Goal: Book appointment/travel/reservation

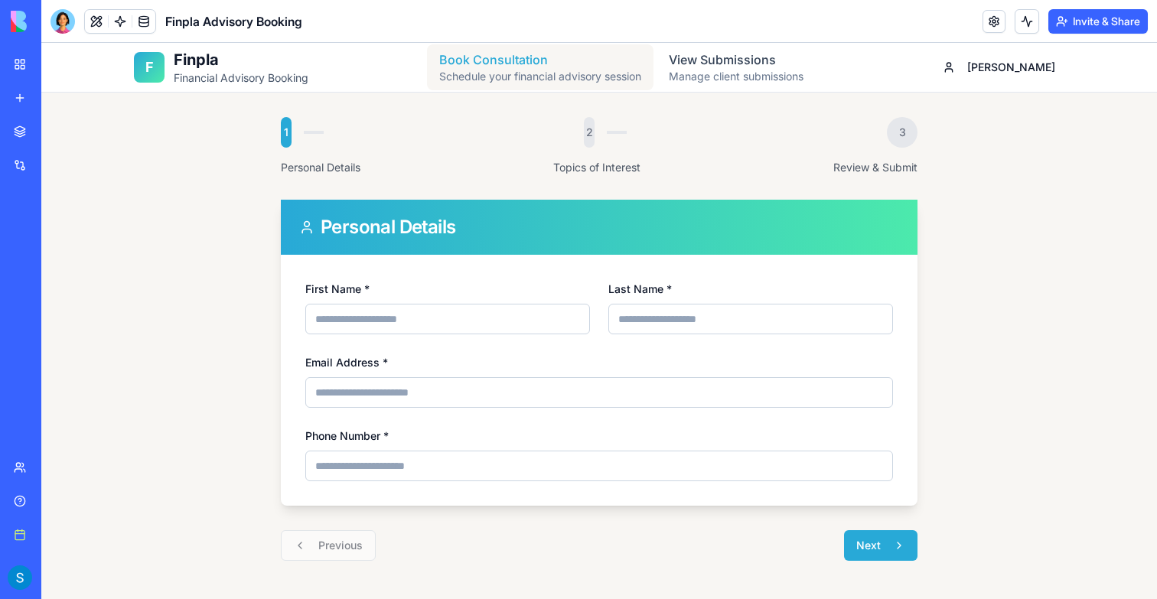
click at [501, 72] on div "Schedule your financial advisory session" at bounding box center [540, 76] width 202 height 15
click at [692, 62] on link "View Submissions Manage client submissions" at bounding box center [735, 67] width 159 height 46
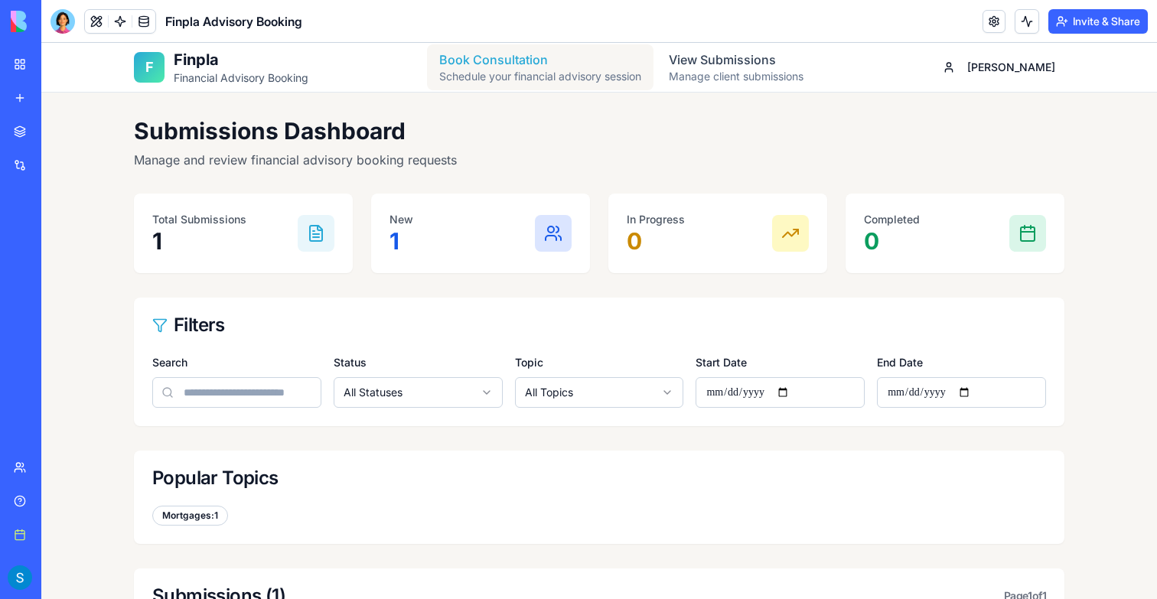
click at [529, 78] on div "Schedule your financial advisory session" at bounding box center [540, 76] width 202 height 15
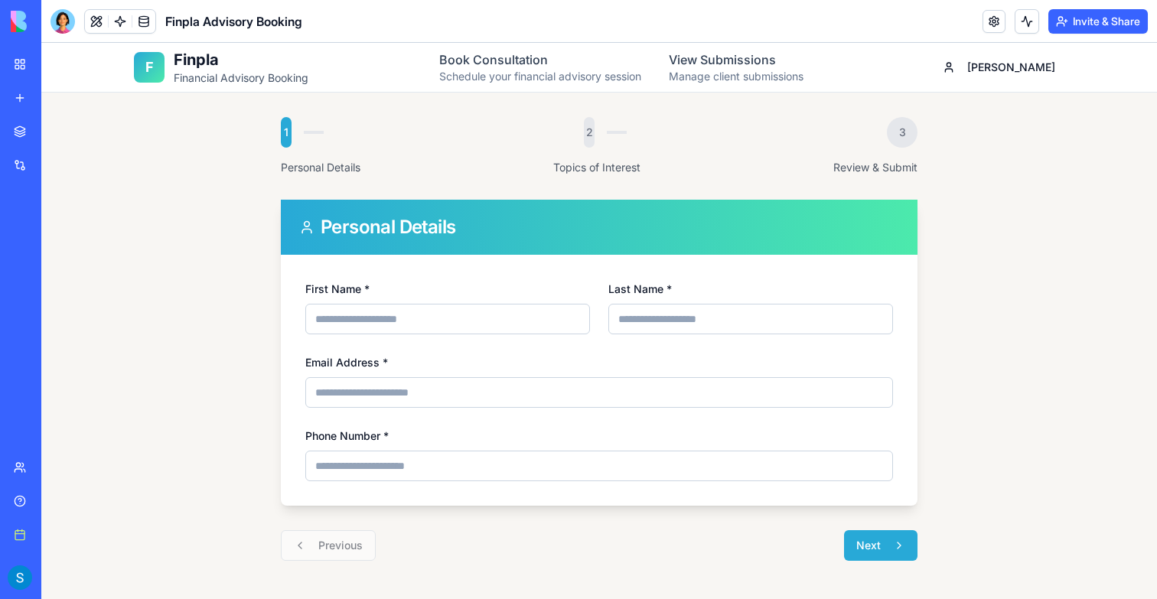
click at [197, 67] on h1 "Finpla" at bounding box center [241, 59] width 135 height 21
click at [748, 64] on div "View Submissions" at bounding box center [736, 59] width 135 height 18
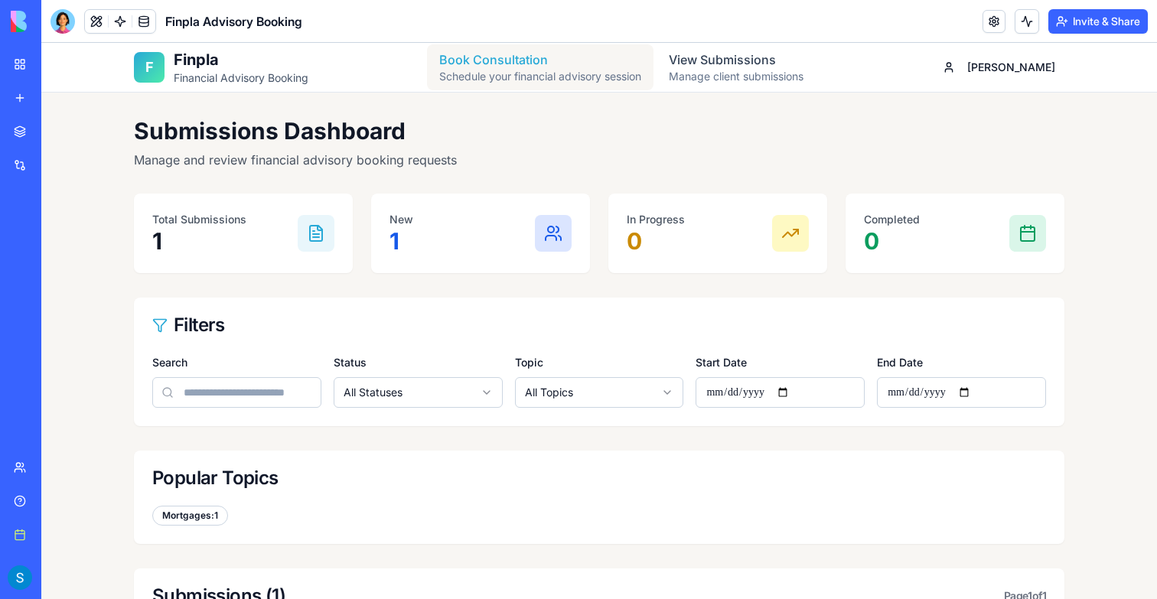
click at [526, 54] on div "Book Consultation" at bounding box center [540, 59] width 202 height 18
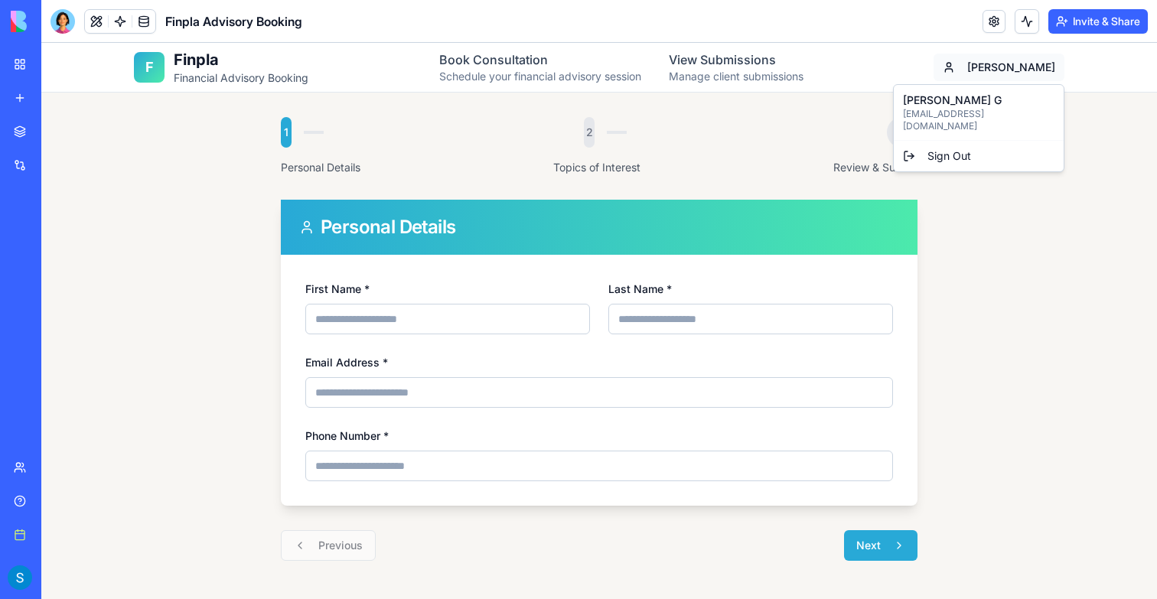
click at [1037, 75] on html "F Finpla Financial Advisory Booking Book Consultation Schedule your financial a…" at bounding box center [598, 447] width 1115 height 809
click at [1033, 67] on html "F Finpla Financial Advisory Booking Book Consultation Schedule your financial a…" at bounding box center [598, 447] width 1115 height 809
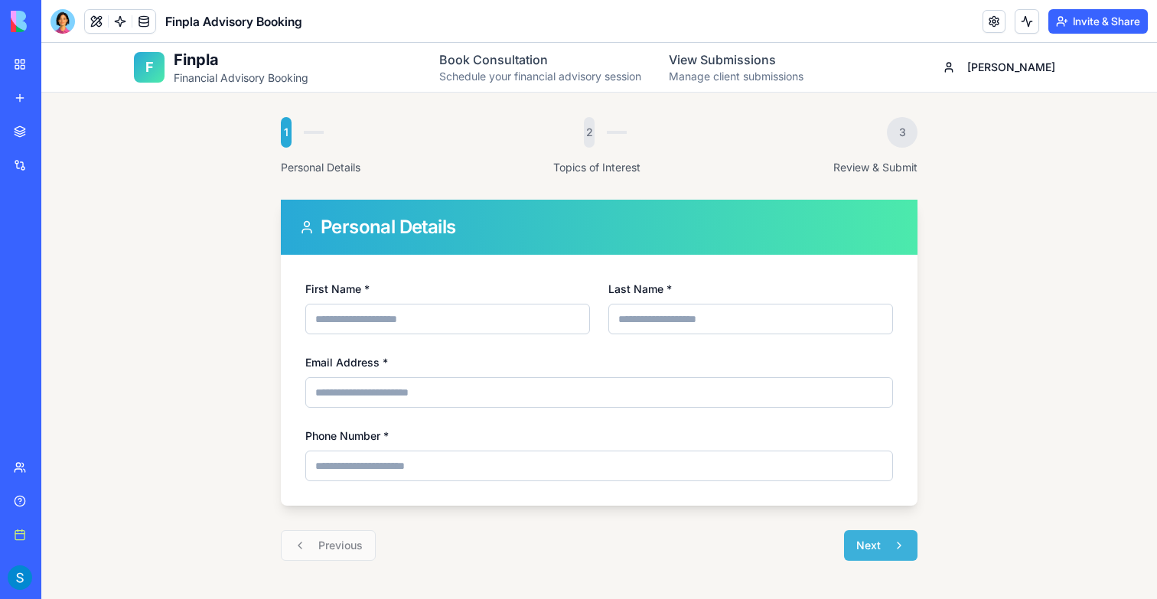
click at [872, 548] on span "Next" at bounding box center [868, 545] width 24 height 15
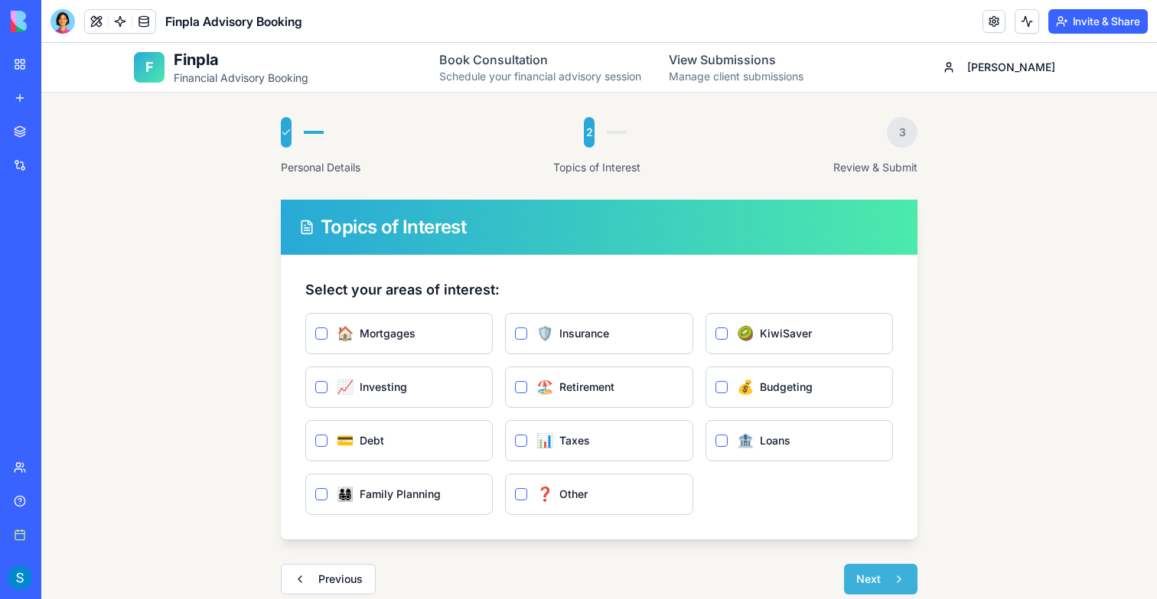
click at [868, 581] on span "Next" at bounding box center [868, 578] width 24 height 15
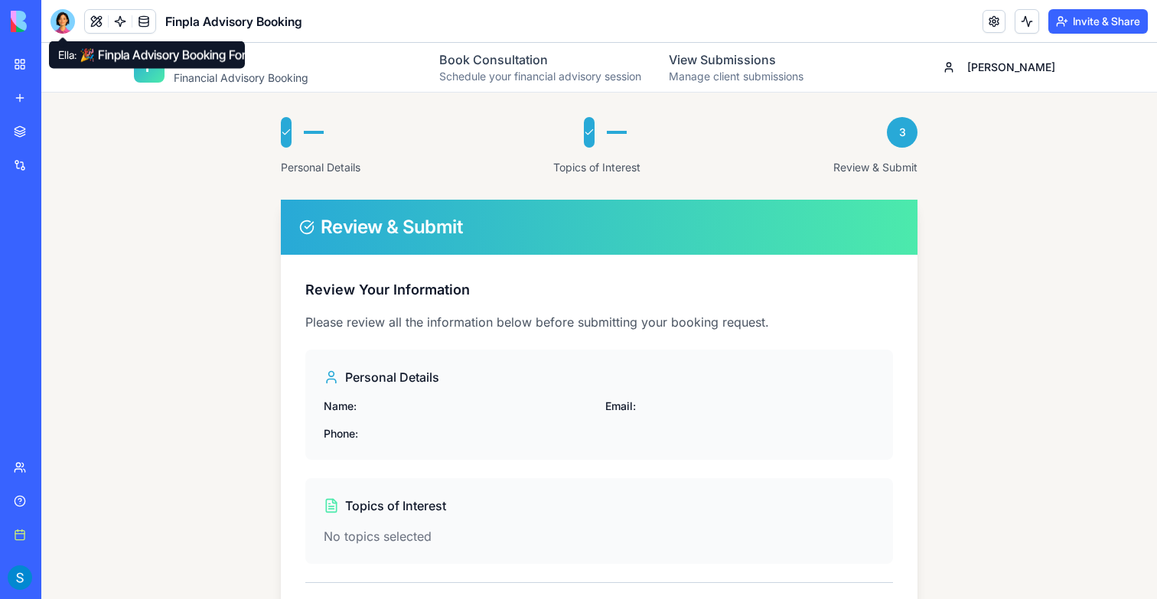
click at [61, 28] on div at bounding box center [62, 21] width 24 height 24
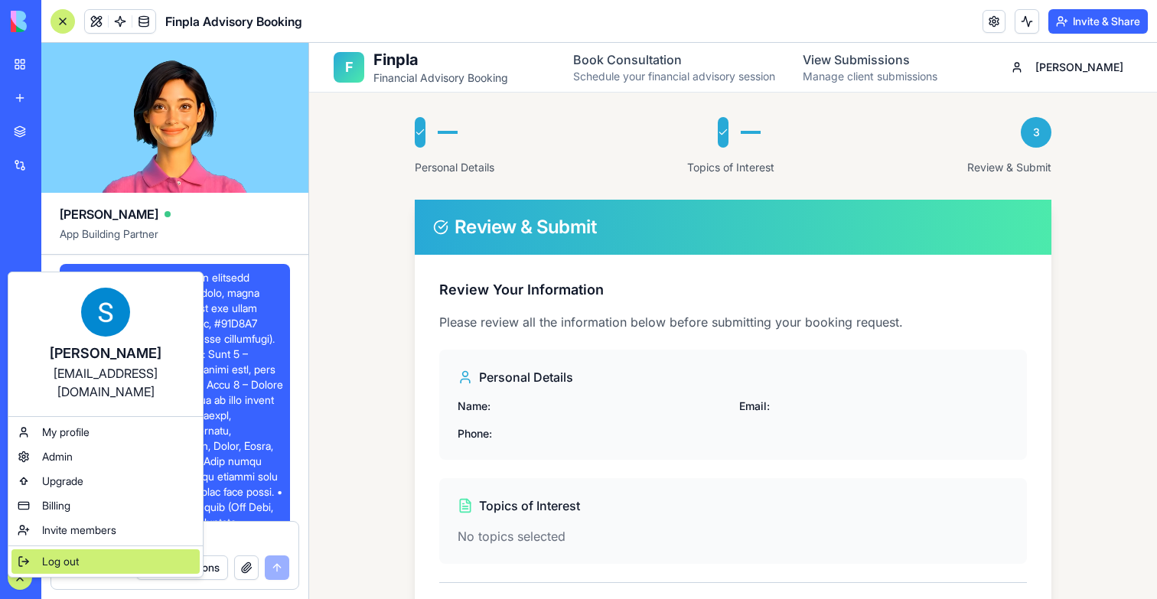
click at [57, 554] on span "Log out" at bounding box center [60, 561] width 37 height 15
